Goal: Information Seeking & Learning: Check status

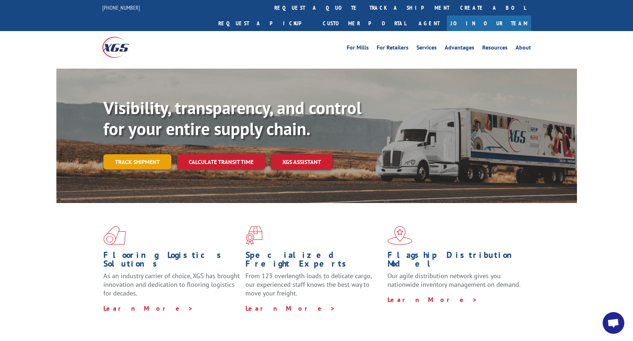
click at [152, 154] on link "Track shipment" at bounding box center [137, 161] width 68 height 15
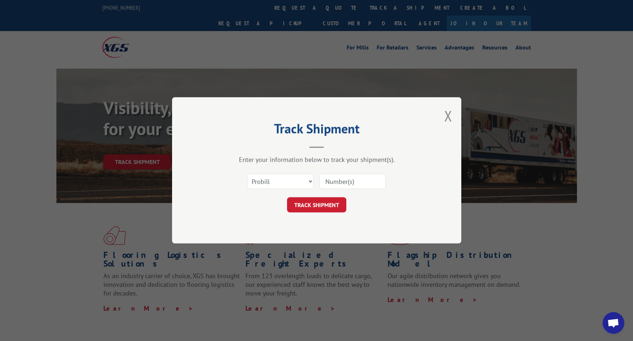
click at [330, 182] on input at bounding box center [352, 181] width 66 height 15
type input "17613064"
click button "TRACK SHIPMENT" at bounding box center [316, 205] width 59 height 15
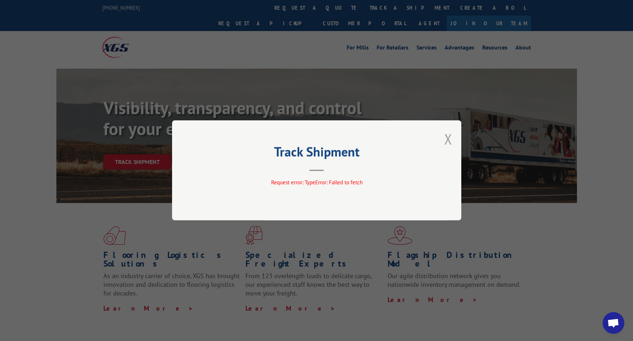
click at [446, 138] on button "Close modal" at bounding box center [448, 138] width 8 height 19
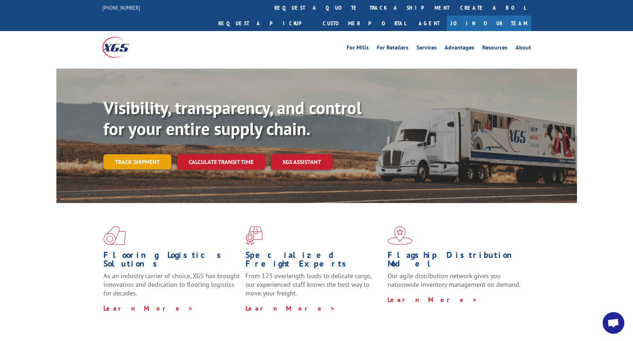
click at [132, 154] on link "Track shipment" at bounding box center [137, 161] width 68 height 15
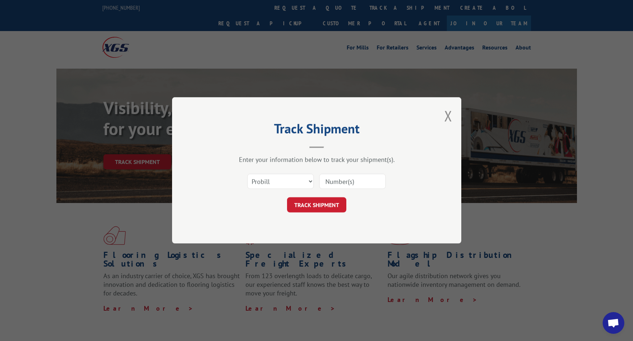
click at [333, 183] on input at bounding box center [352, 181] width 66 height 15
type input "10015783"
click button "TRACK SHIPMENT" at bounding box center [316, 205] width 59 height 15
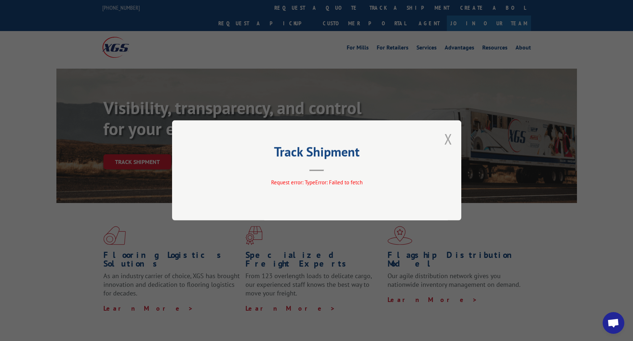
click at [446, 138] on button "Close modal" at bounding box center [448, 138] width 8 height 19
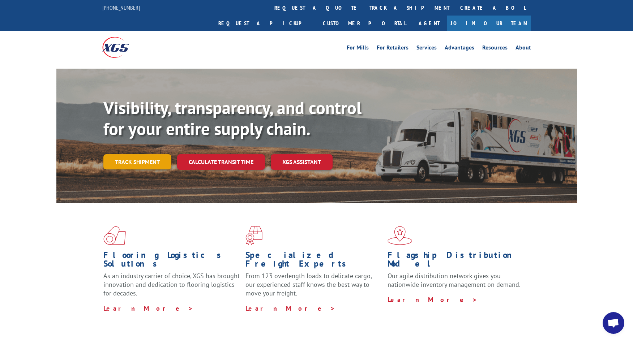
click at [159, 154] on link "Track shipment" at bounding box center [137, 161] width 68 height 15
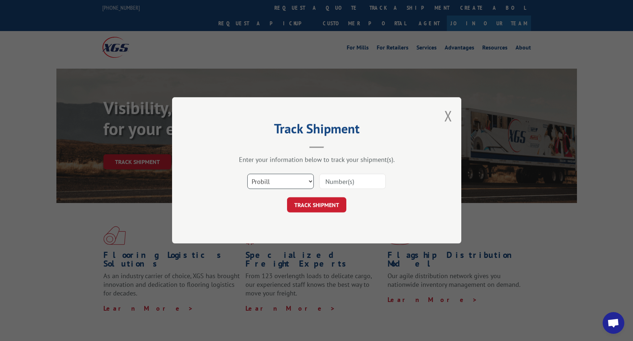
click at [279, 181] on select "Select category... Probill BOL PO" at bounding box center [280, 181] width 66 height 15
click at [247, 174] on select "Select category... Probill BOL PO" at bounding box center [280, 181] width 66 height 15
click at [306, 183] on select "Select category... Probill BOL PO" at bounding box center [280, 181] width 66 height 15
select select "po"
click at [247, 174] on select "Select category... Probill BOL PO" at bounding box center [280, 181] width 66 height 15
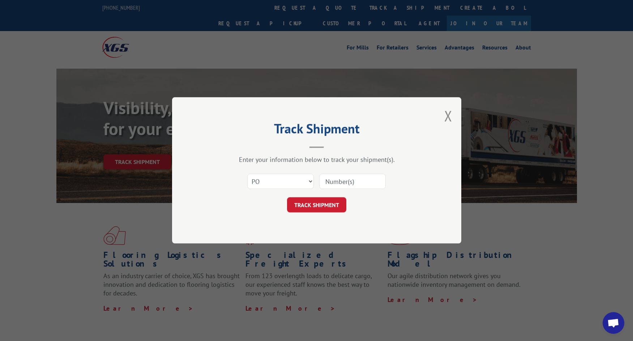
click at [338, 179] on input at bounding box center [352, 181] width 66 height 15
click at [287, 198] on button "TRACK SHIPMENT" at bounding box center [316, 205] width 59 height 15
type input "17613064"
click at [335, 210] on button "TRACK SHIPMENT" at bounding box center [316, 205] width 59 height 15
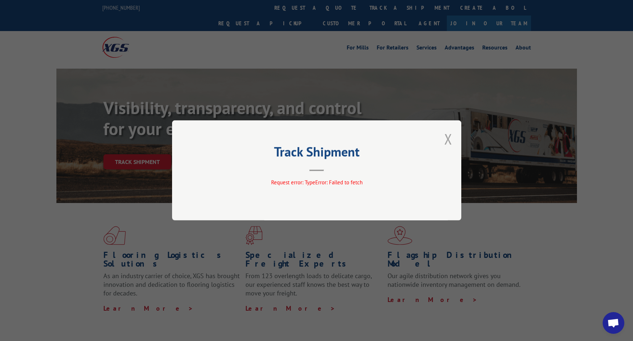
drag, startPoint x: 446, startPoint y: 136, endPoint x: 443, endPoint y: 140, distance: 4.8
click at [446, 136] on button "Close modal" at bounding box center [448, 138] width 8 height 19
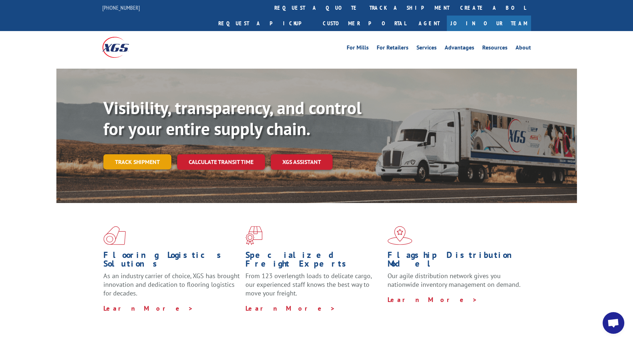
click at [158, 154] on link "Track shipment" at bounding box center [137, 161] width 68 height 15
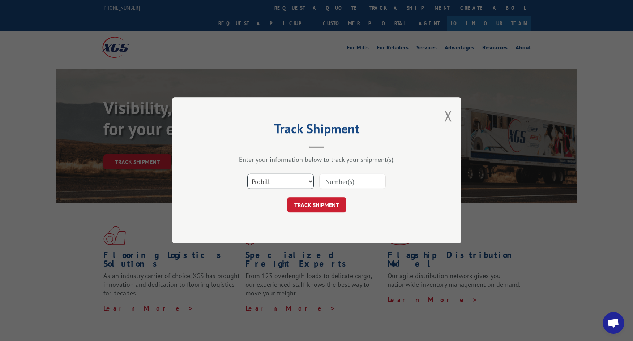
click at [297, 181] on select "Select category... Probill BOL PO" at bounding box center [280, 181] width 66 height 15
select select "po"
click at [247, 174] on select "Select category... Probill BOL PO" at bounding box center [280, 181] width 66 height 15
click at [336, 177] on input at bounding box center [352, 181] width 66 height 15
type input "10015783"
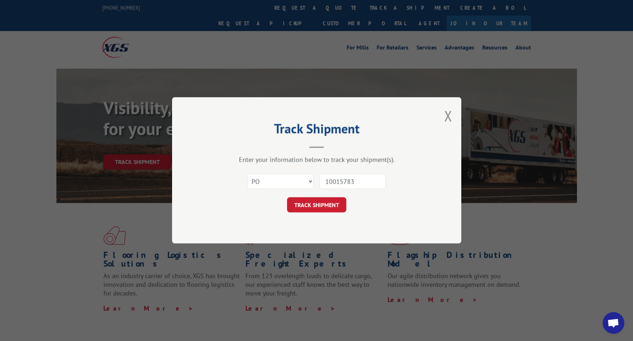
click button "TRACK SHIPMENT" at bounding box center [316, 205] width 59 height 15
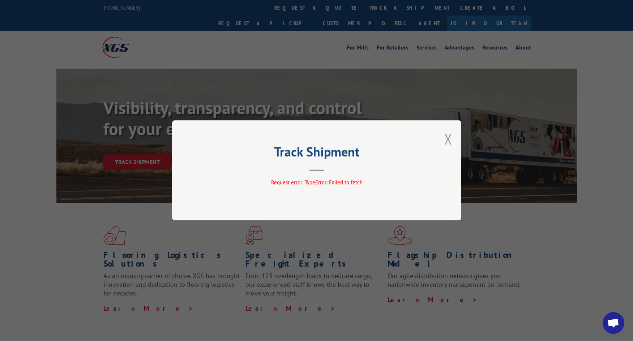
click at [448, 137] on button "Close modal" at bounding box center [448, 138] width 8 height 19
